Goal: Task Accomplishment & Management: Use online tool/utility

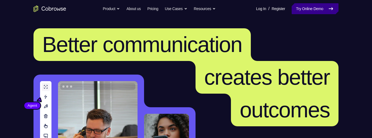
click at [325, 11] on link "Try Online Demo" at bounding box center [315, 8] width 47 height 11
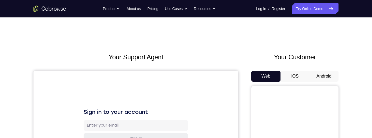
click at [320, 75] on button "Android" at bounding box center [324, 76] width 29 height 11
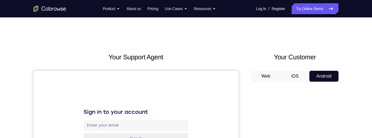
click at [293, 75] on button "iOS" at bounding box center [295, 76] width 29 height 11
click at [320, 78] on button "Android" at bounding box center [324, 76] width 29 height 11
click at [287, 76] on button "iOS" at bounding box center [295, 76] width 29 height 11
click at [268, 77] on button "Web" at bounding box center [265, 76] width 29 height 11
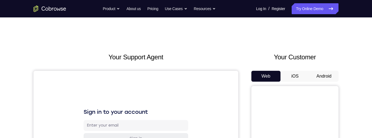
click at [295, 75] on button "iOS" at bounding box center [295, 76] width 29 height 11
click at [296, 76] on button "iOS" at bounding box center [295, 76] width 29 height 11
click at [330, 77] on button "Android" at bounding box center [324, 76] width 29 height 11
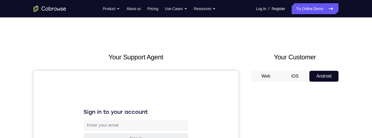
click at [293, 76] on button "iOS" at bounding box center [295, 76] width 29 height 11
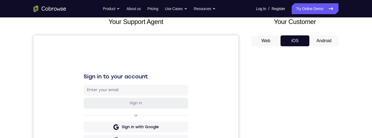
click at [329, 40] on button "Android" at bounding box center [324, 40] width 29 height 11
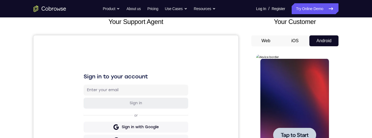
click at [297, 132] on span "Tap to Start" at bounding box center [295, 134] width 28 height 5
click at [293, 40] on button "iOS" at bounding box center [295, 40] width 29 height 11
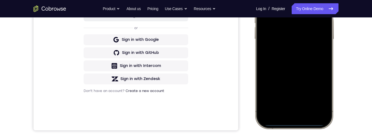
scroll to position [123, 0]
click at [293, 124] on div at bounding box center [294, 48] width 72 height 156
drag, startPoint x: 293, startPoint y: 124, endPoint x: 293, endPoint y: 120, distance: 3.9
click at [293, 120] on div at bounding box center [294, 48] width 72 height 156
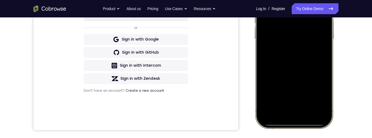
click at [293, 122] on div at bounding box center [294, 48] width 72 height 156
click at [293, 123] on div at bounding box center [294, 48] width 72 height 156
click at [297, 124] on div at bounding box center [294, 48] width 72 height 156
click at [299, 95] on div at bounding box center [294, 48] width 72 height 156
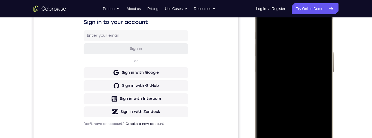
scroll to position [58, 0]
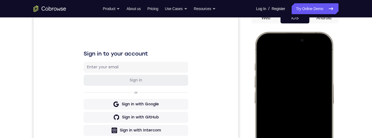
click at [260, 53] on div at bounding box center [294, 113] width 72 height 156
click at [259, 53] on div at bounding box center [294, 113] width 72 height 156
click at [260, 53] on div at bounding box center [294, 113] width 72 height 156
click at [261, 54] on div at bounding box center [294, 113] width 72 height 156
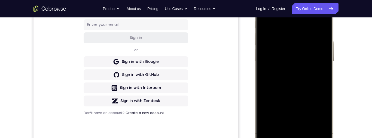
scroll to position [139, 0]
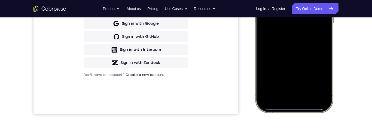
click at [295, 108] on div at bounding box center [294, 32] width 72 height 156
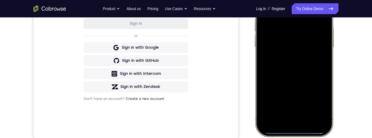
scroll to position [134, 0]
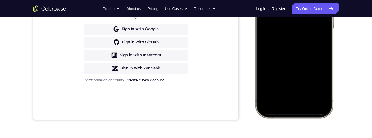
click at [322, 114] on div at bounding box center [294, 38] width 72 height 156
click at [259, 61] on div at bounding box center [294, 38] width 72 height 156
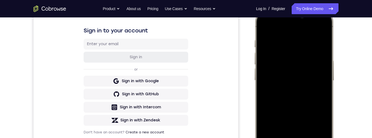
scroll to position [67, 0]
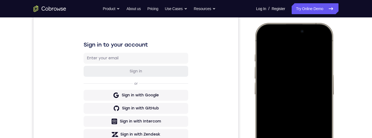
click at [324, 41] on div at bounding box center [294, 104] width 72 height 156
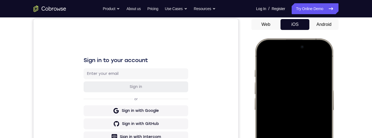
click at [322, 59] on div at bounding box center [294, 119] width 72 height 156
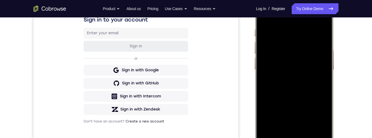
scroll to position [132, 0]
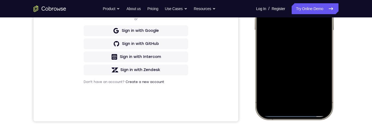
click at [294, 115] on div at bounding box center [294, 39] width 72 height 156
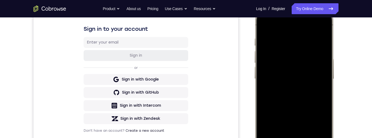
scroll to position [10, 0]
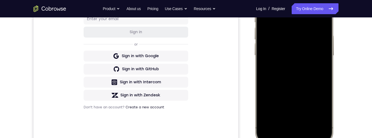
scroll to position [62, 0]
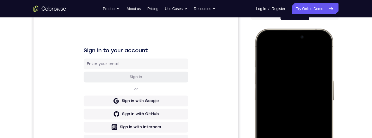
click at [294, 130] on div at bounding box center [294, 110] width 72 height 156
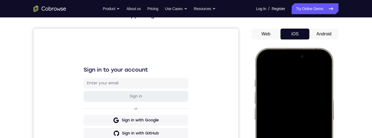
click at [292, 65] on div at bounding box center [294, 129] width 72 height 156
click at [324, 32] on button "Android" at bounding box center [324, 34] width 29 height 11
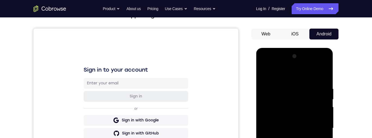
scroll to position [96, 0]
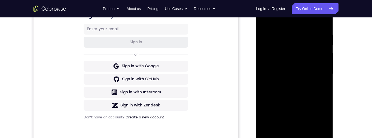
click at [294, 138] on div at bounding box center [294, 74] width 69 height 153
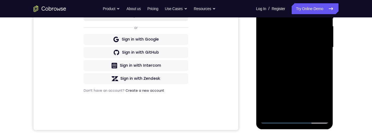
click at [317, 95] on div at bounding box center [294, 47] width 69 height 153
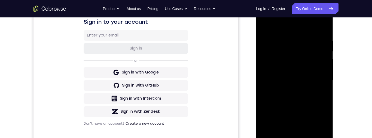
scroll to position [69, 0]
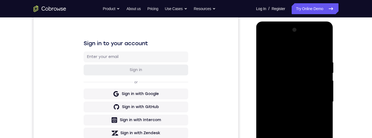
click at [285, 49] on div at bounding box center [294, 102] width 69 height 153
click at [269, 82] on div at bounding box center [294, 102] width 69 height 153
click at [279, 100] on div at bounding box center [294, 102] width 69 height 153
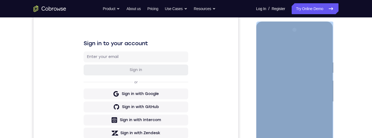
click at [280, 87] on div at bounding box center [294, 102] width 69 height 153
click at [293, 97] on div at bounding box center [294, 102] width 69 height 153
click at [299, 108] on div at bounding box center [294, 102] width 69 height 153
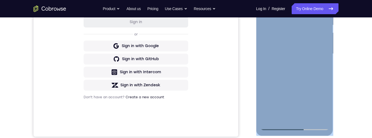
scroll to position [107, 0]
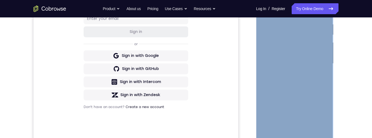
click at [302, 123] on div at bounding box center [294, 63] width 69 height 153
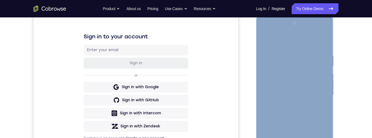
click at [287, 89] on div at bounding box center [294, 95] width 69 height 153
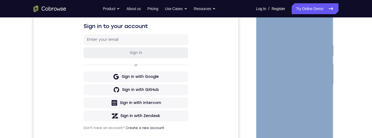
scroll to position [80, 0]
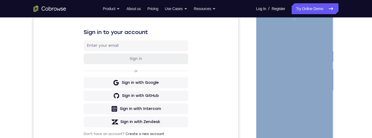
click at [323, 96] on div at bounding box center [294, 90] width 69 height 153
click at [321, 97] on div at bounding box center [294, 90] width 69 height 153
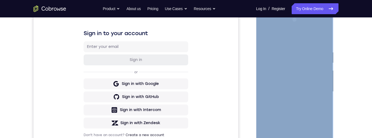
click at [321, 98] on div at bounding box center [294, 92] width 69 height 153
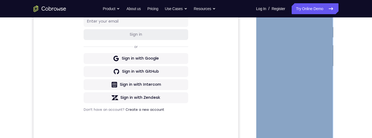
scroll to position [83, 0]
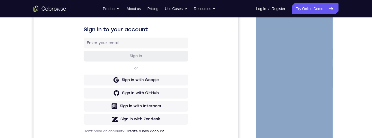
click at [321, 92] on div at bounding box center [294, 88] width 69 height 153
click at [323, 92] on div at bounding box center [294, 88] width 69 height 153
click at [326, 91] on div at bounding box center [294, 88] width 69 height 153
click at [327, 90] on div at bounding box center [294, 88] width 69 height 153
click at [323, 41] on div at bounding box center [294, 88] width 69 height 153
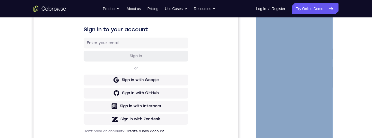
click at [328, 35] on div at bounding box center [294, 88] width 69 height 153
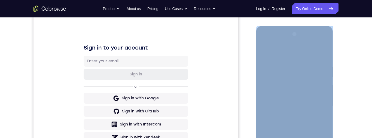
click at [317, 46] on div at bounding box center [294, 106] width 69 height 153
click at [284, 53] on div at bounding box center [294, 106] width 69 height 153
click at [316, 54] on div at bounding box center [294, 106] width 69 height 153
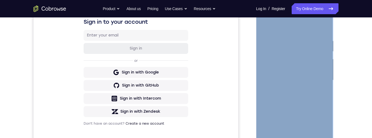
scroll to position [72, 0]
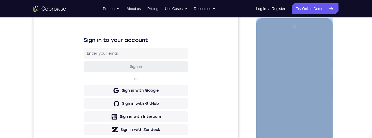
click at [262, 77] on div at bounding box center [294, 98] width 69 height 153
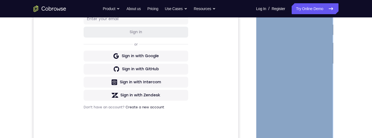
scroll to position [82, 0]
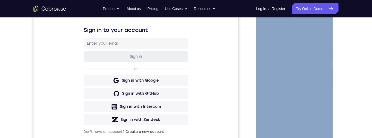
click at [324, 71] on div at bounding box center [294, 88] width 69 height 153
click at [320, 74] on div at bounding box center [294, 88] width 69 height 153
click at [326, 36] on div at bounding box center [294, 88] width 69 height 153
click at [275, 22] on div at bounding box center [294, 88] width 69 height 153
click at [316, 87] on div at bounding box center [294, 88] width 69 height 153
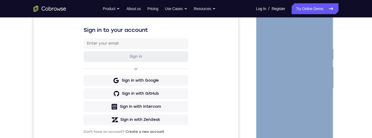
click at [281, 138] on div at bounding box center [294, 88] width 69 height 153
click at [286, 138] on div at bounding box center [294, 88] width 69 height 153
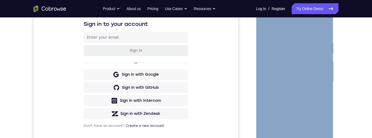
click at [298, 77] on div at bounding box center [294, 82] width 69 height 153
click at [293, 110] on div at bounding box center [294, 82] width 69 height 153
click at [296, 90] on div at bounding box center [294, 82] width 69 height 153
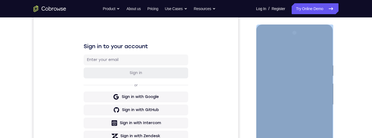
click at [264, 38] on div at bounding box center [294, 105] width 69 height 153
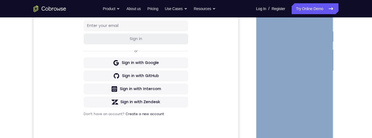
click at [296, 82] on div at bounding box center [294, 71] width 69 height 153
click at [297, 77] on div at bounding box center [294, 71] width 69 height 153
click at [299, 69] on div at bounding box center [294, 71] width 69 height 153
click at [306, 66] on div at bounding box center [294, 71] width 69 height 153
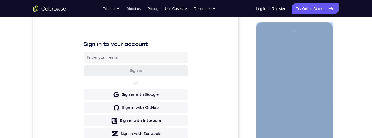
click at [302, 85] on div at bounding box center [294, 102] width 69 height 153
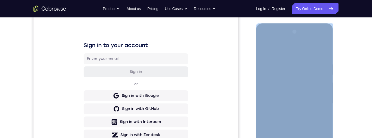
scroll to position [66, 0]
click at [280, 81] on div at bounding box center [294, 104] width 69 height 153
click at [290, 75] on div at bounding box center [294, 104] width 69 height 153
click at [299, 72] on div at bounding box center [294, 104] width 69 height 153
click at [301, 75] on div at bounding box center [294, 104] width 69 height 153
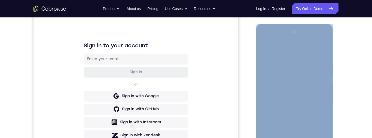
click at [302, 76] on div at bounding box center [294, 104] width 69 height 153
click at [303, 73] on div at bounding box center [294, 104] width 69 height 153
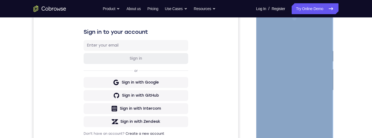
scroll to position [64, 0]
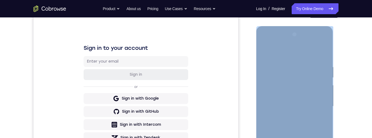
click at [298, 82] on div at bounding box center [294, 106] width 69 height 153
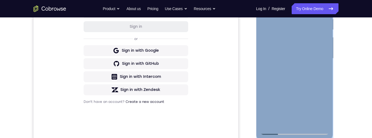
click at [310, 71] on div at bounding box center [294, 58] width 69 height 153
click at [305, 122] on div at bounding box center [294, 58] width 69 height 153
click at [296, 77] on div at bounding box center [294, 58] width 69 height 153
click at [315, 65] on div at bounding box center [294, 58] width 69 height 153
click at [273, 132] on div at bounding box center [294, 58] width 69 height 153
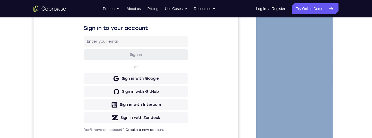
scroll to position [81, 0]
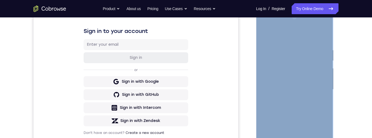
click at [284, 46] on div at bounding box center [294, 89] width 69 height 153
click at [320, 56] on div at bounding box center [294, 89] width 69 height 153
click at [320, 59] on div at bounding box center [294, 89] width 69 height 153
click at [318, 38] on div at bounding box center [294, 89] width 69 height 153
click at [296, 77] on div at bounding box center [294, 89] width 69 height 153
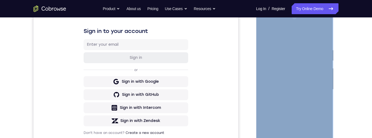
click at [320, 38] on div at bounding box center [294, 89] width 69 height 153
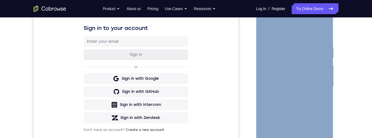
scroll to position [128, 0]
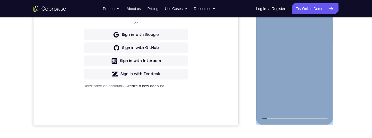
click at [280, 107] on div at bounding box center [294, 42] width 69 height 153
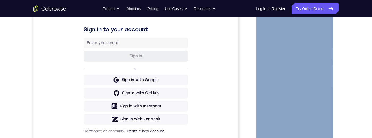
click at [300, 33] on div at bounding box center [294, 88] width 69 height 153
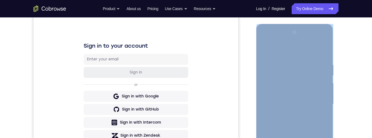
click at [306, 58] on div at bounding box center [294, 104] width 69 height 153
click at [277, 117] on div at bounding box center [294, 104] width 69 height 153
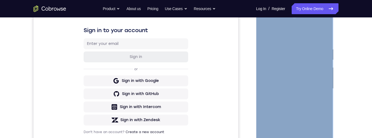
scroll to position [67, 0]
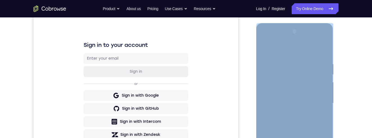
click at [325, 32] on div at bounding box center [294, 103] width 69 height 153
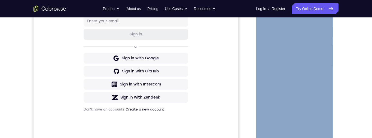
scroll to position [80, 0]
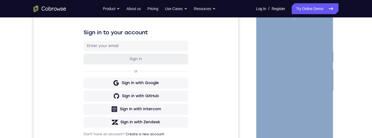
click at [265, 43] on div at bounding box center [294, 91] width 69 height 153
click at [265, 32] on div at bounding box center [294, 91] width 69 height 153
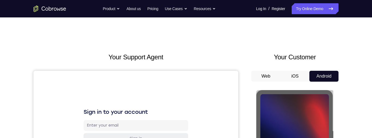
scroll to position [29, 0]
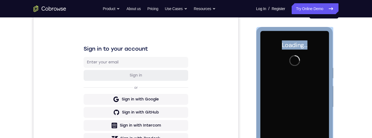
scroll to position [51, 0]
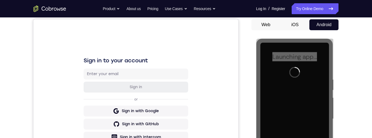
click at [250, 118] on div "Your Support Agent Your Customer Web iOS Android" at bounding box center [186, 101] width 305 height 201
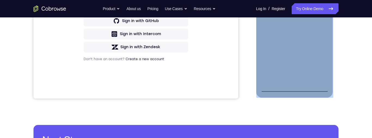
click at [293, 89] on div at bounding box center [294, 16] width 69 height 153
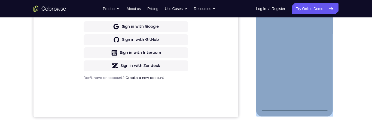
click at [320, 82] on div at bounding box center [294, 34] width 69 height 153
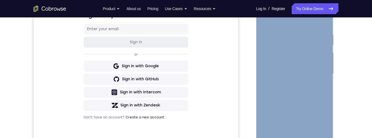
scroll to position [68, 0]
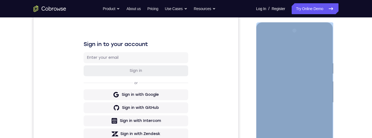
click at [291, 54] on div at bounding box center [294, 102] width 69 height 153
click at [270, 89] on div at bounding box center [294, 102] width 69 height 153
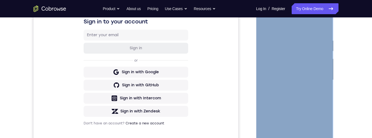
click at [297, 80] on div at bounding box center [294, 80] width 69 height 153
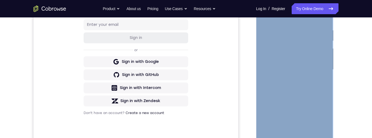
click at [311, 69] on div at bounding box center [294, 69] width 69 height 153
click at [303, 64] on div at bounding box center [294, 69] width 69 height 153
click at [303, 71] on div at bounding box center [294, 69] width 69 height 153
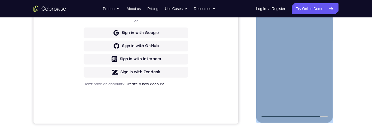
click at [308, 92] on div at bounding box center [294, 41] width 69 height 153
click at [309, 102] on div at bounding box center [294, 41] width 69 height 153
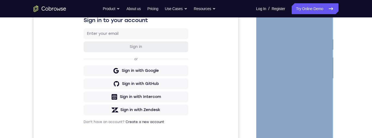
scroll to position [78, 0]
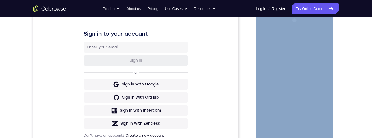
click at [319, 29] on div at bounding box center [294, 92] width 69 height 153
click at [314, 28] on div at bounding box center [294, 92] width 69 height 153
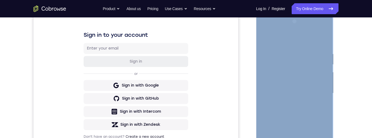
click at [316, 32] on div at bounding box center [294, 93] width 69 height 153
click at [275, 31] on div at bounding box center [294, 93] width 69 height 153
click at [272, 30] on div at bounding box center [294, 93] width 69 height 153
click at [317, 88] on div at bounding box center [294, 93] width 69 height 153
click at [290, 102] on div at bounding box center [294, 93] width 69 height 153
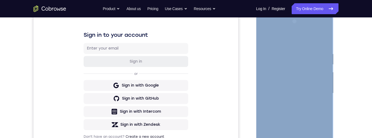
click at [285, 90] on div at bounding box center [294, 93] width 69 height 153
click at [293, 103] on div at bounding box center [294, 93] width 69 height 153
click at [290, 88] on div at bounding box center [294, 93] width 69 height 153
click at [304, 74] on div at bounding box center [294, 93] width 69 height 153
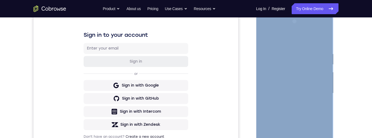
click at [289, 74] on div at bounding box center [294, 93] width 69 height 153
click at [290, 72] on div at bounding box center [294, 93] width 69 height 153
click at [290, 73] on div at bounding box center [294, 93] width 69 height 153
click at [289, 71] on div at bounding box center [294, 93] width 69 height 153
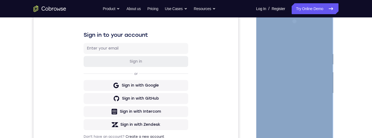
click at [289, 71] on div at bounding box center [294, 93] width 69 height 153
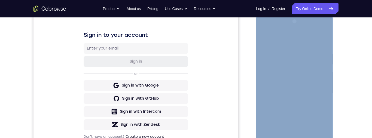
click at [307, 138] on div at bounding box center [294, 93] width 69 height 153
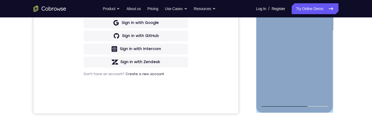
click at [307, 96] on div at bounding box center [294, 30] width 69 height 153
click at [296, 42] on div at bounding box center [294, 30] width 69 height 153
click at [311, 95] on div at bounding box center [294, 30] width 69 height 153
click at [309, 95] on div at bounding box center [294, 30] width 69 height 153
